Goal: Task Accomplishment & Management: Use online tool/utility

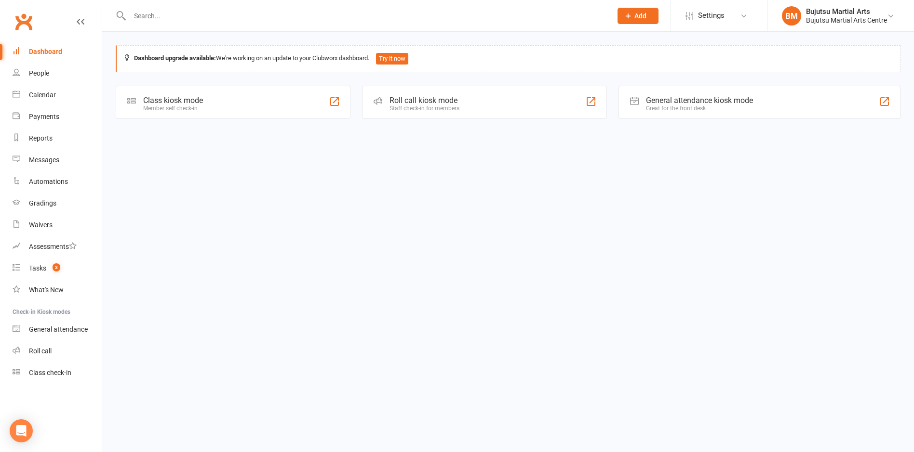
click at [172, 99] on div "Class kiosk mode" at bounding box center [173, 100] width 60 height 9
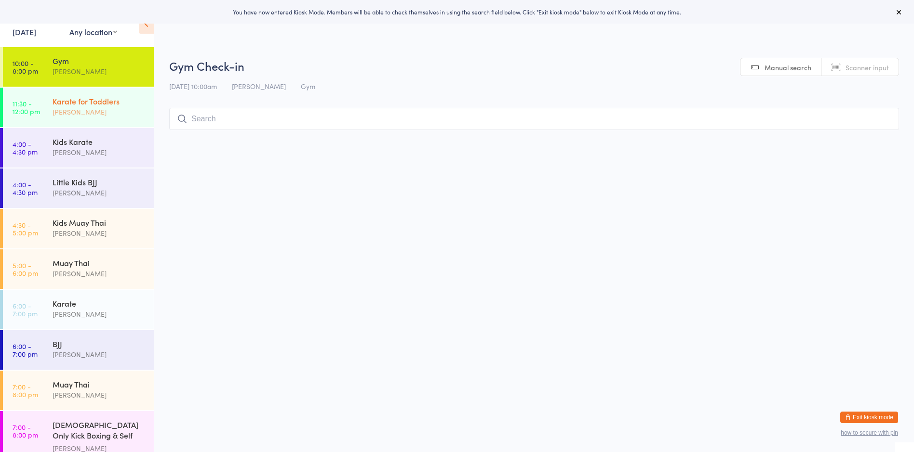
click at [80, 104] on div "Karate for Toddlers" at bounding box center [99, 101] width 93 height 11
